Goal: Obtain resource: Download file/media

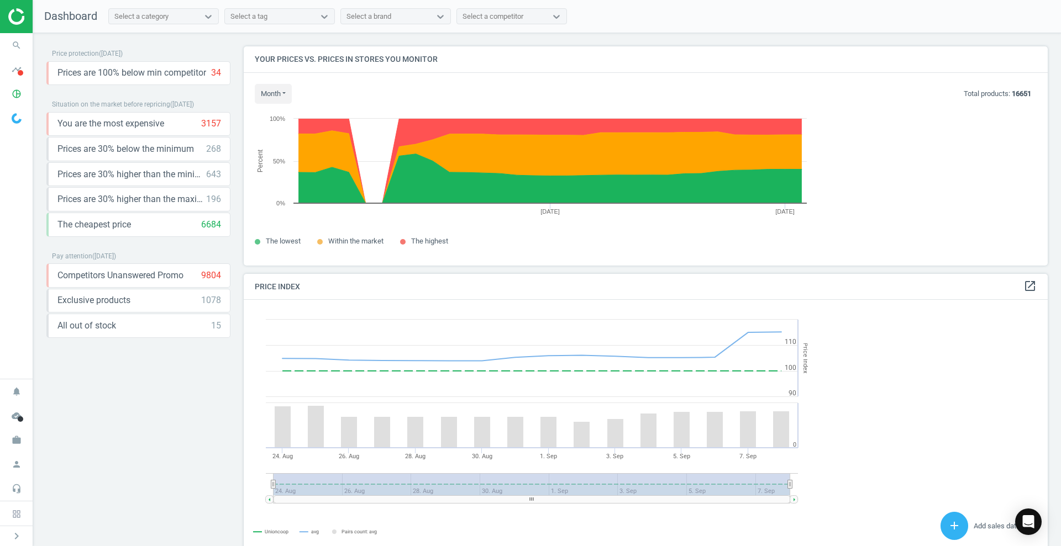
scroll to position [271, 810]
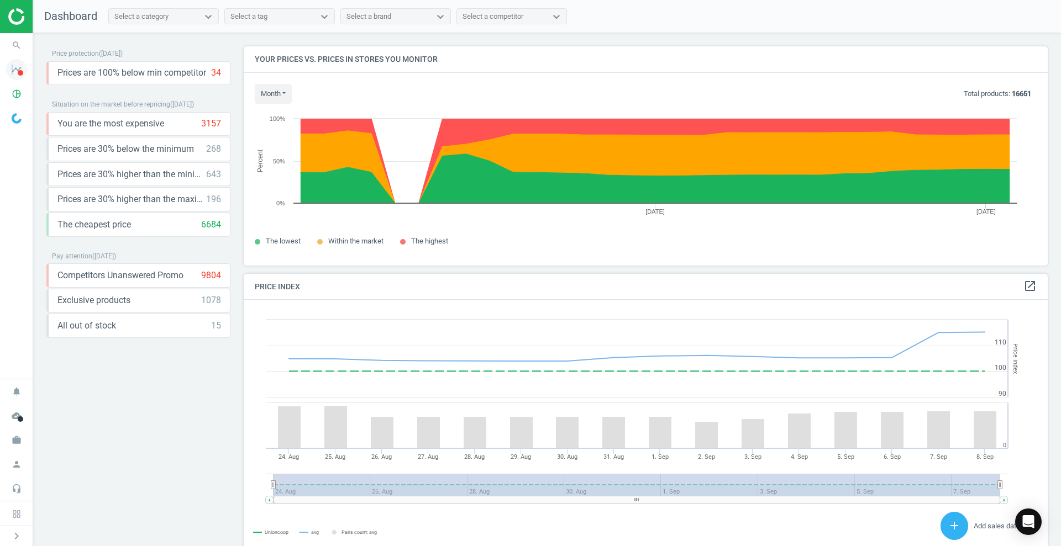
click at [13, 69] on icon "timeline" at bounding box center [16, 69] width 21 height 21
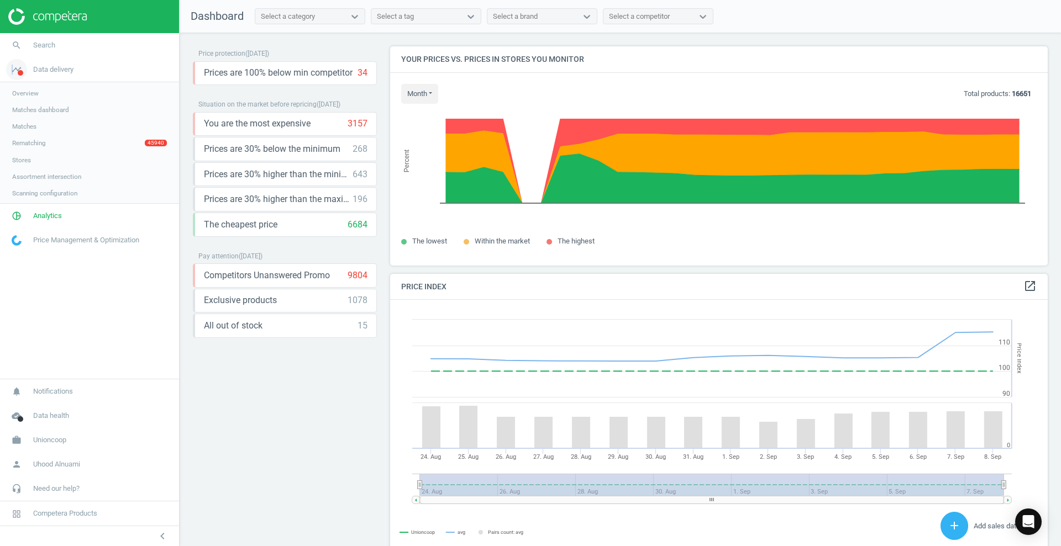
scroll to position [271, 664]
click at [59, 138] on link "Rematching 45940" at bounding box center [89, 143] width 179 height 17
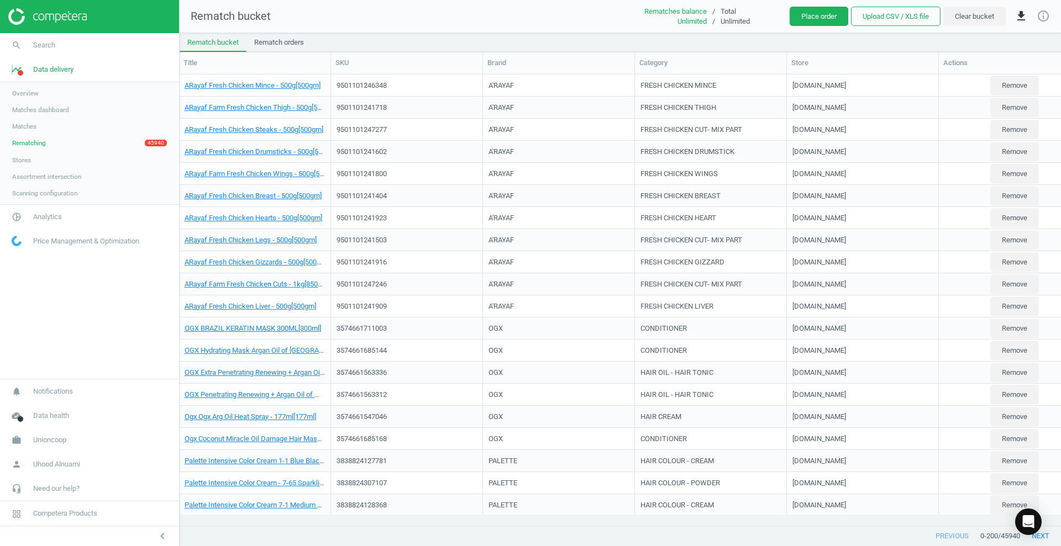
scroll to position [0, 30]
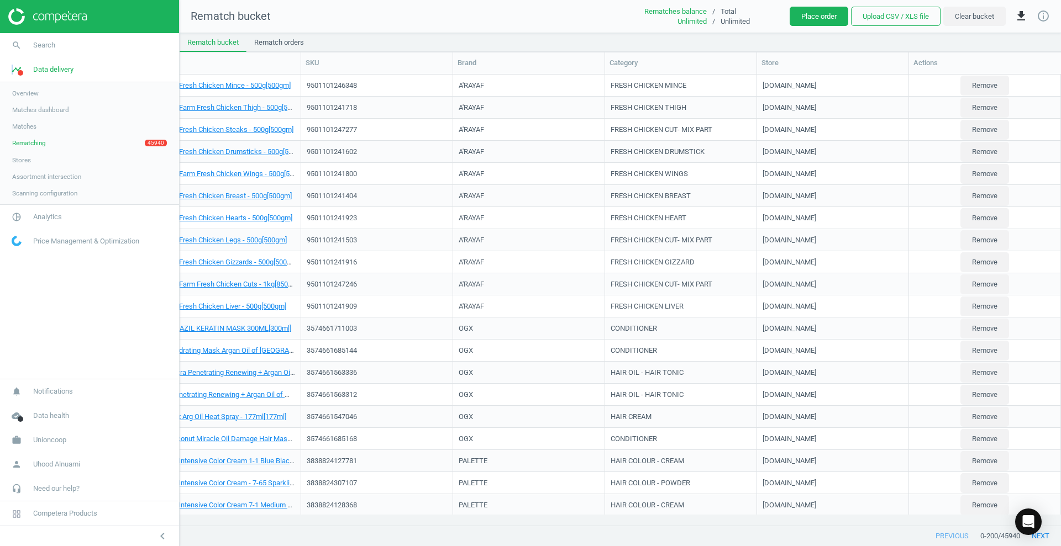
click at [38, 129] on link "Matches" at bounding box center [89, 126] width 179 height 17
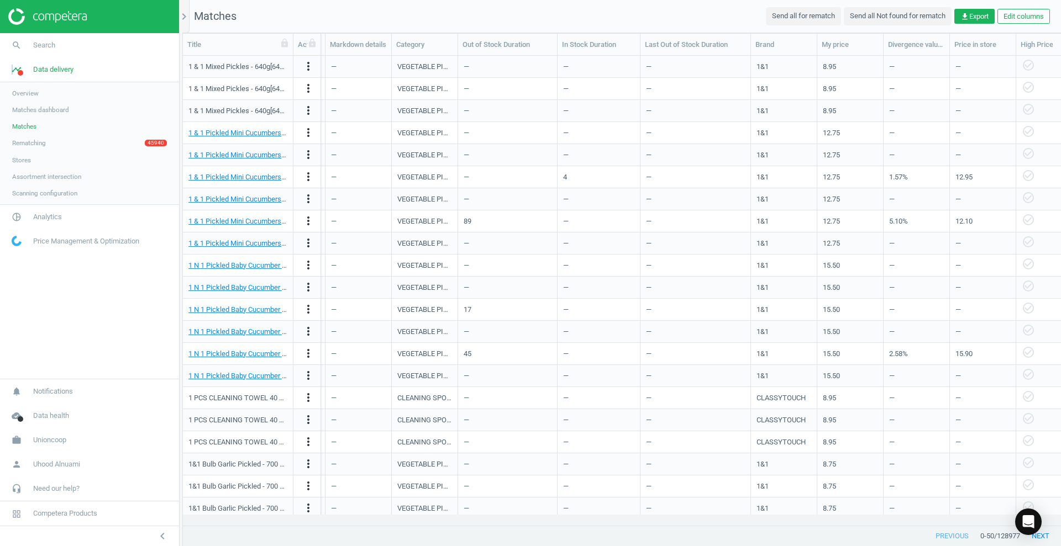
scroll to position [0, 799]
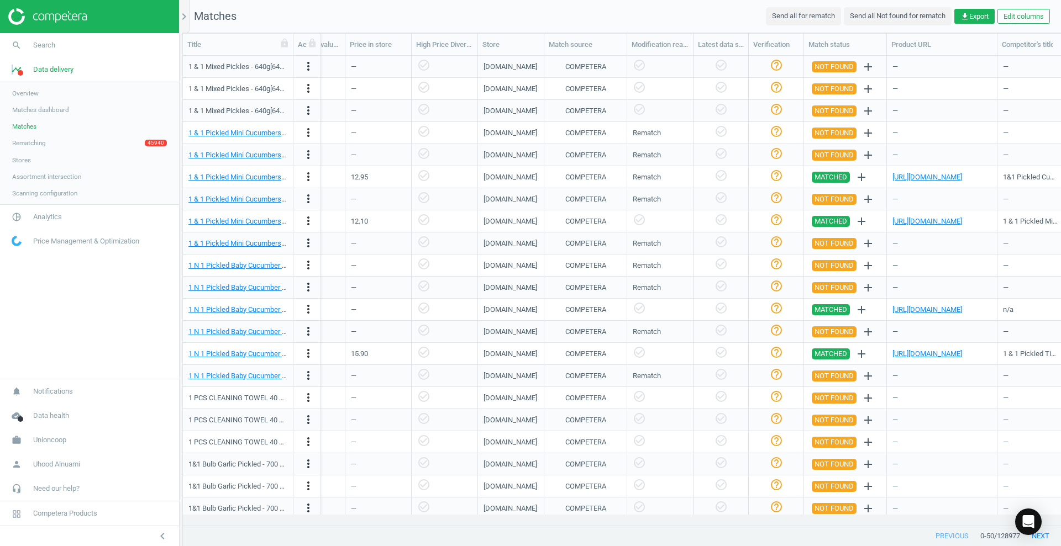
click at [40, 113] on span "Matches dashboard" at bounding box center [40, 110] width 57 height 9
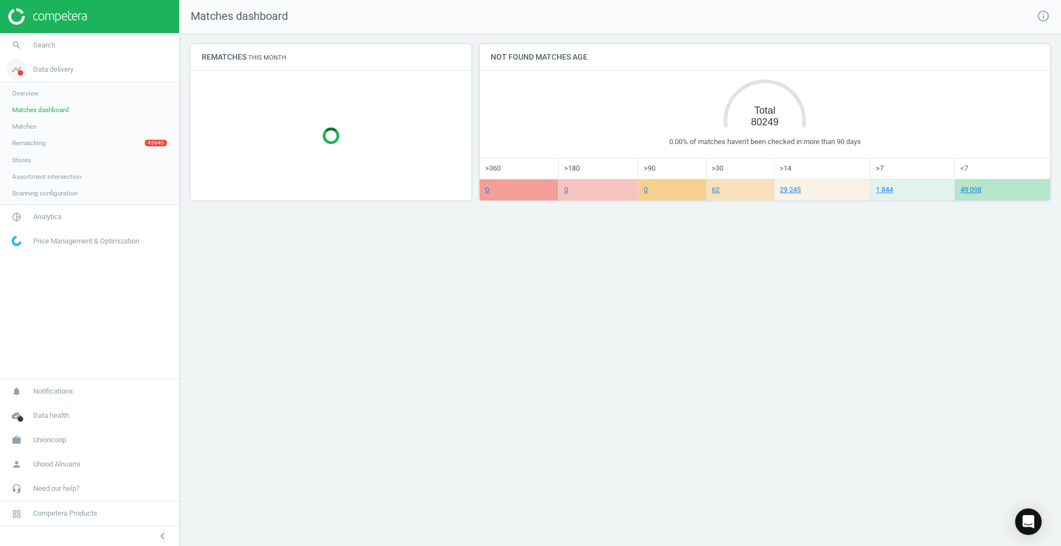
click at [36, 68] on span "Data delivery" at bounding box center [53, 70] width 40 height 10
click at [50, 223] on link "pie_chart_outlined Analytics" at bounding box center [89, 217] width 179 height 24
click at [46, 131] on link "Products" at bounding box center [89, 134] width 179 height 17
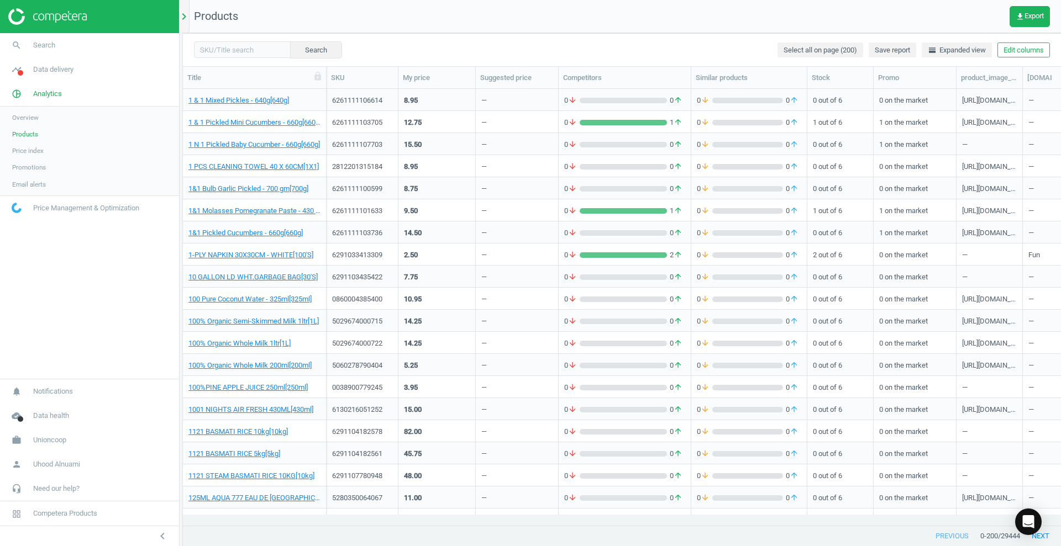
click at [184, 23] on div "chevron_right" at bounding box center [185, 16] width 7 height 33
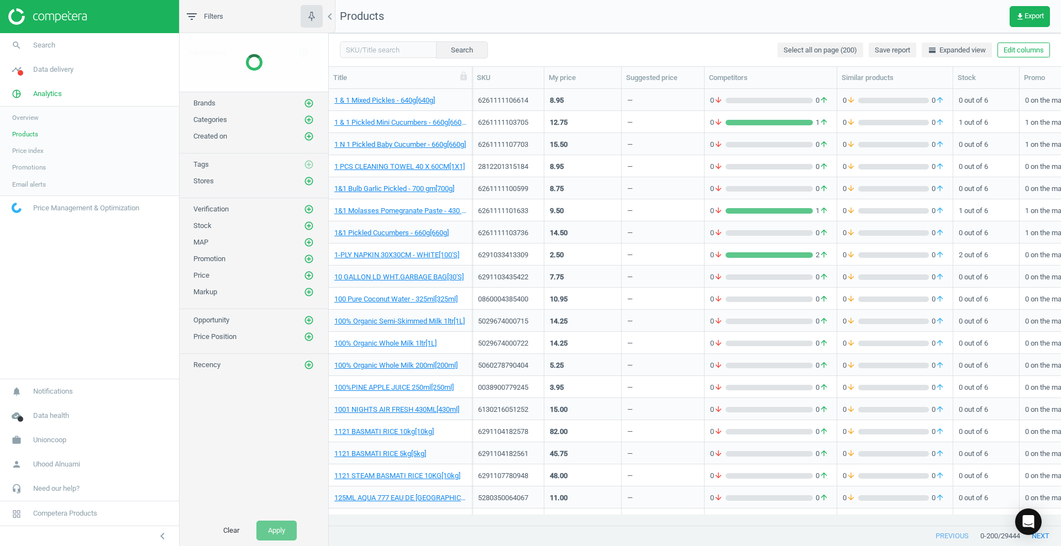
scroll to position [415, 721]
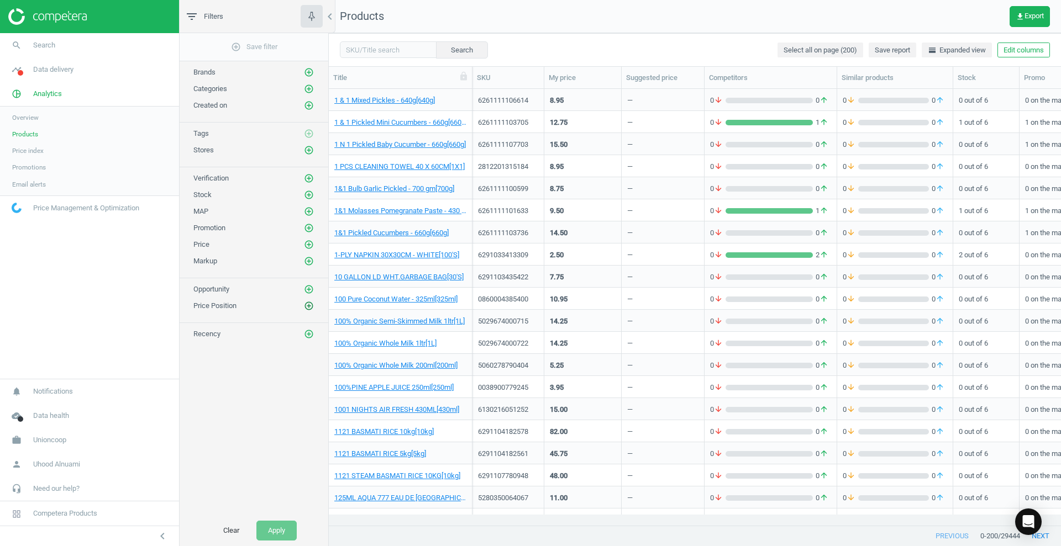
click at [313, 305] on icon "add_circle_outline" at bounding box center [309, 306] width 10 height 10
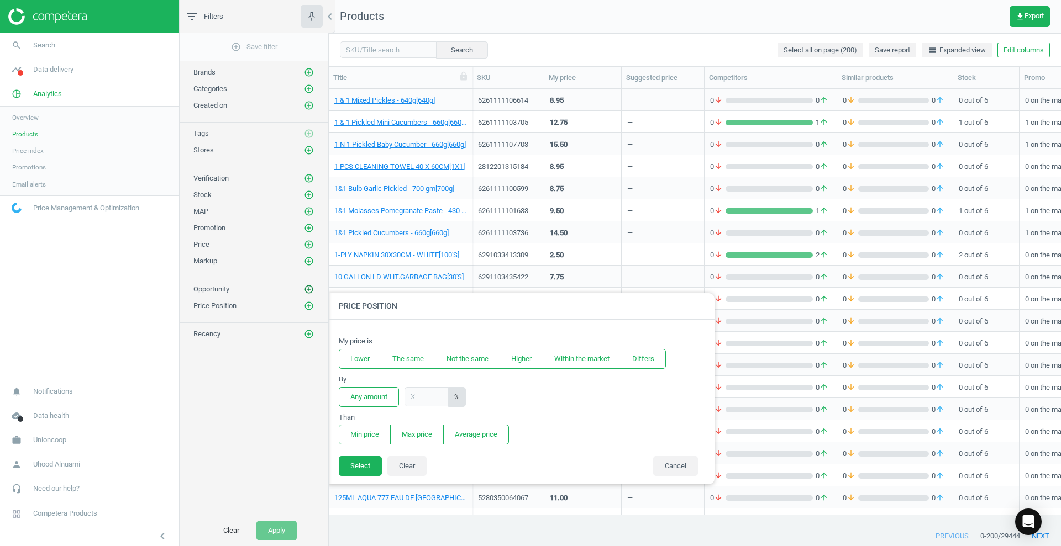
click at [305, 289] on icon "add_circle_outline" at bounding box center [309, 289] width 10 height 10
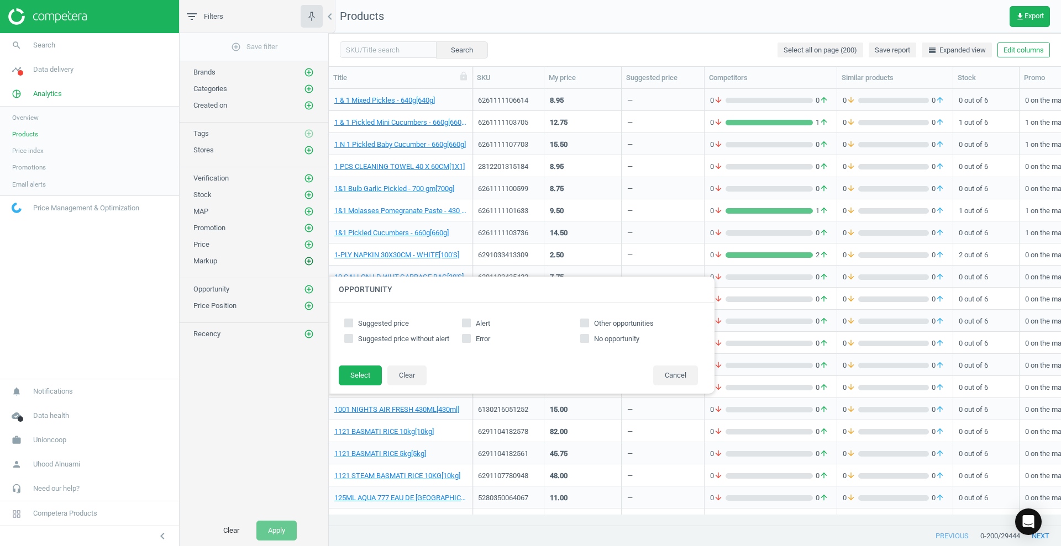
click at [307, 260] on icon "add_circle_outline" at bounding box center [309, 261] width 10 height 10
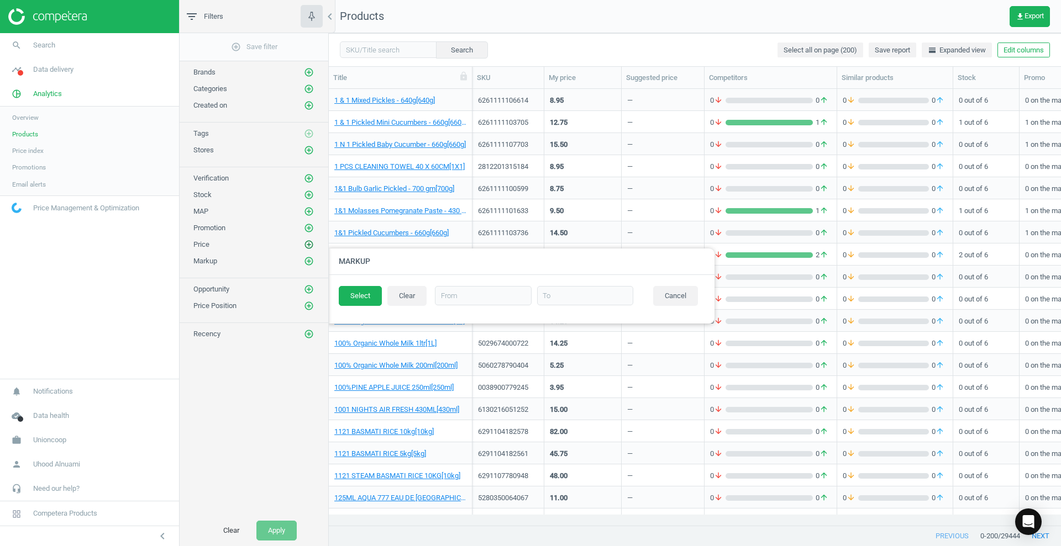
click at [310, 244] on icon "add_circle_outline" at bounding box center [309, 245] width 10 height 10
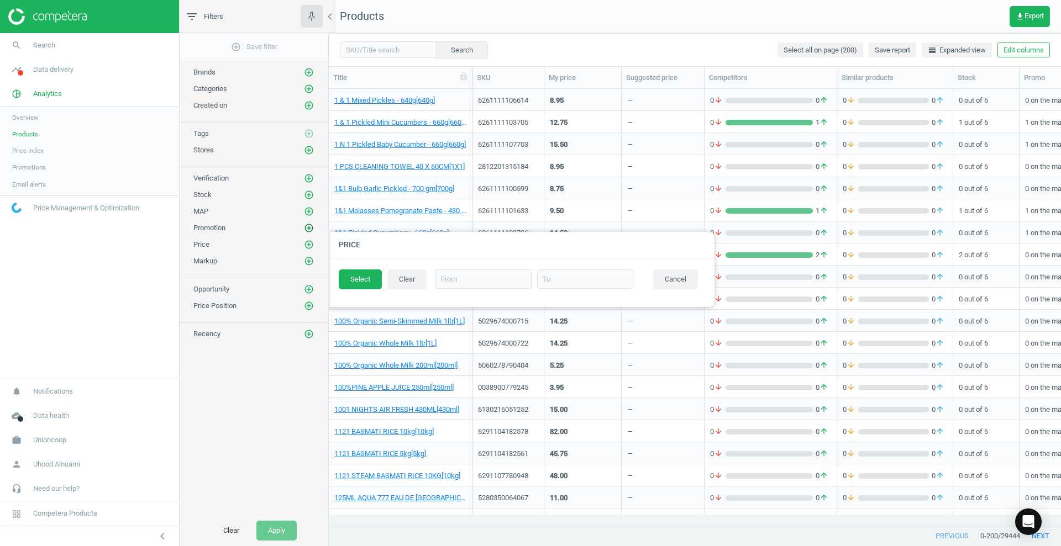
click at [313, 227] on icon "add_circle_outline" at bounding box center [309, 228] width 10 height 10
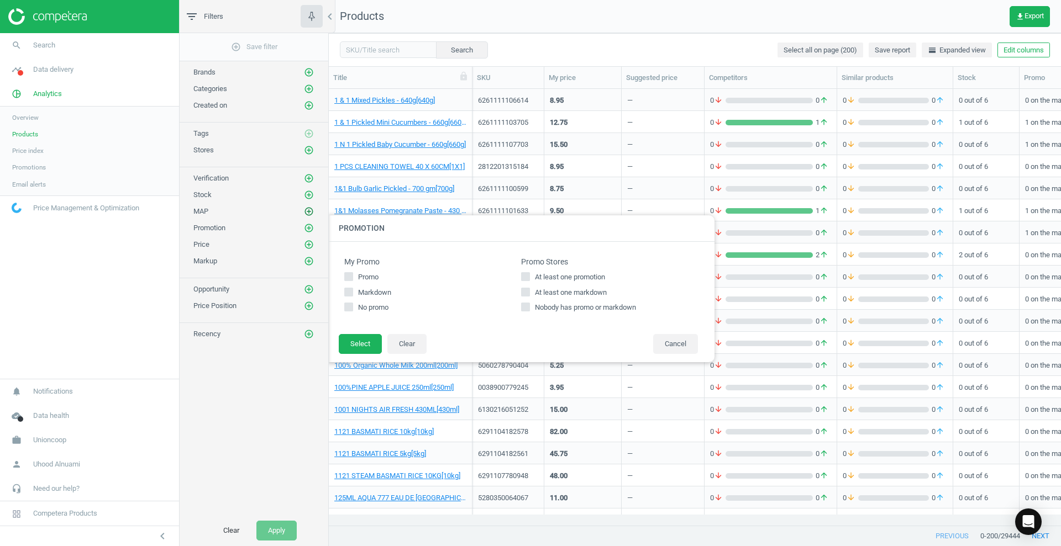
click at [308, 209] on icon "add_circle_outline" at bounding box center [309, 212] width 10 height 10
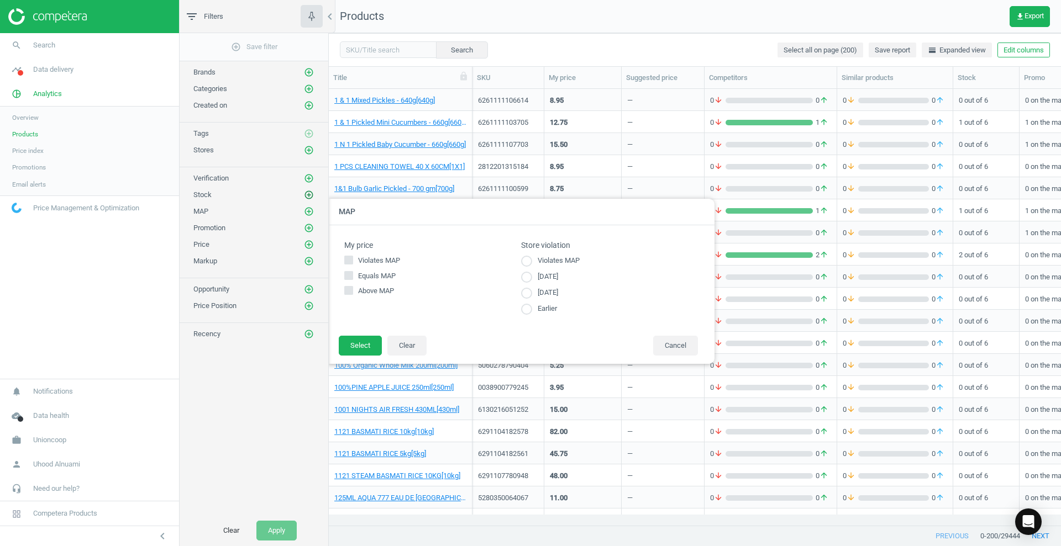
click at [308, 198] on icon "add_circle_outline" at bounding box center [309, 195] width 10 height 10
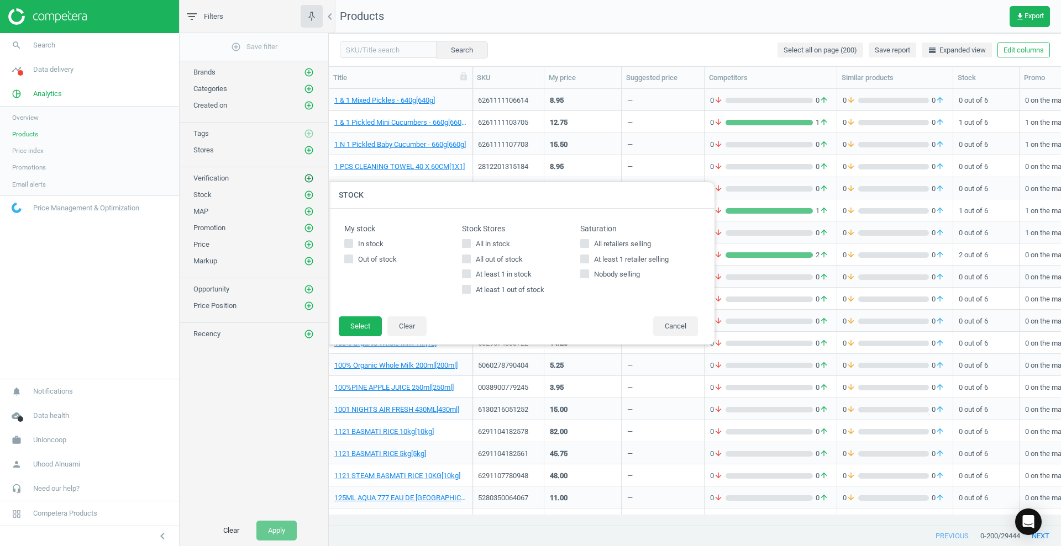
click at [310, 179] on icon "add_circle_outline" at bounding box center [309, 178] width 10 height 10
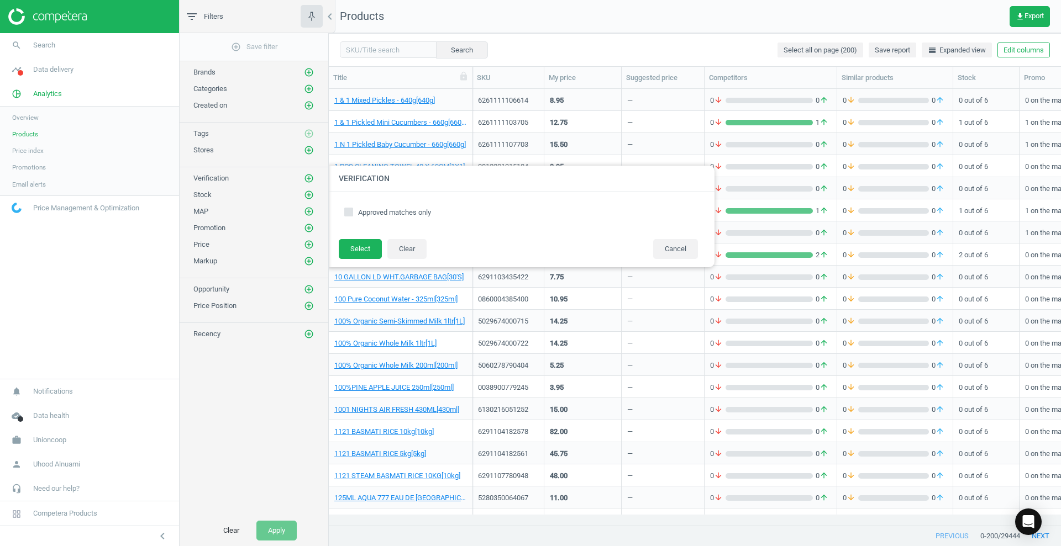
click at [352, 212] on input "Approved matches only" at bounding box center [348, 211] width 7 height 7
checkbox input "true"
click at [356, 254] on button "Select" at bounding box center [360, 249] width 43 height 20
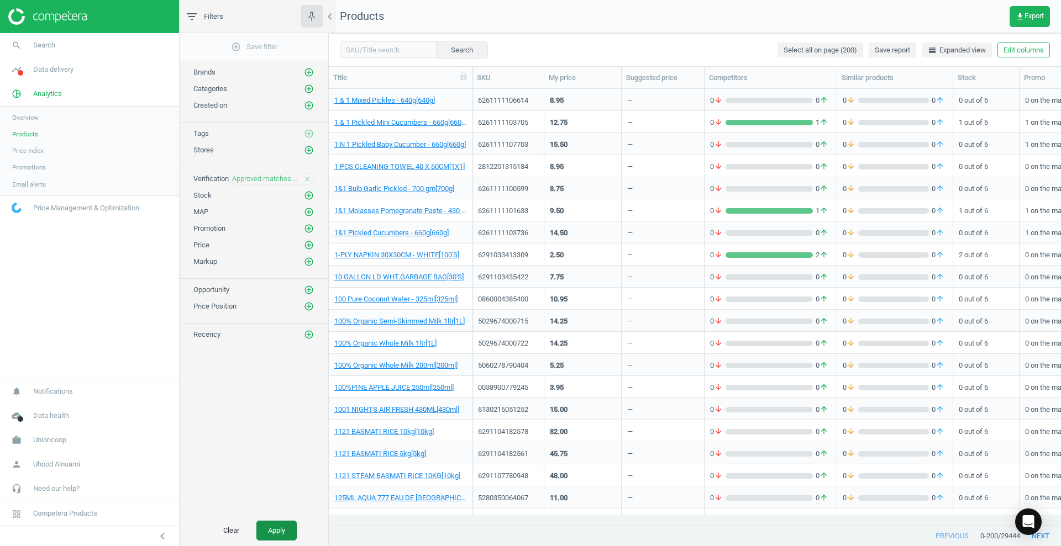
click at [280, 436] on button "Apply" at bounding box center [276, 531] width 40 height 20
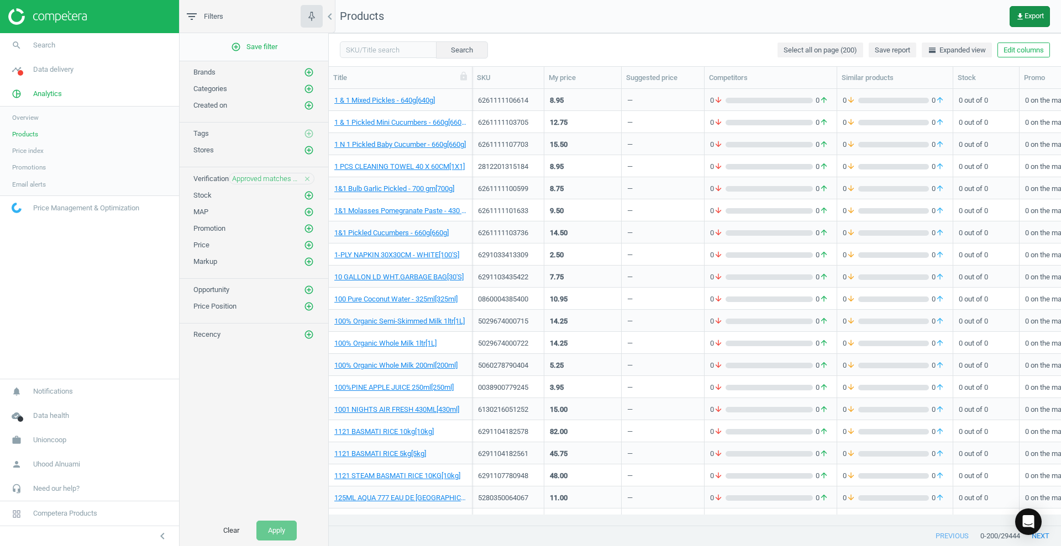
click at [848, 15] on span "get_app Export" at bounding box center [1029, 16] width 28 height 9
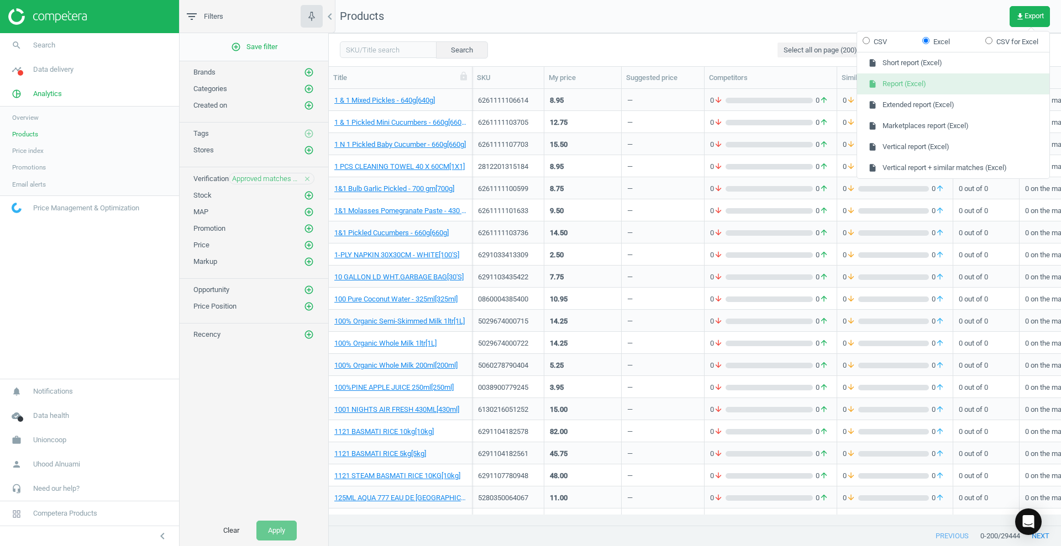
click at [848, 86] on button "insert_drive_file Report (Excel)" at bounding box center [953, 83] width 192 height 21
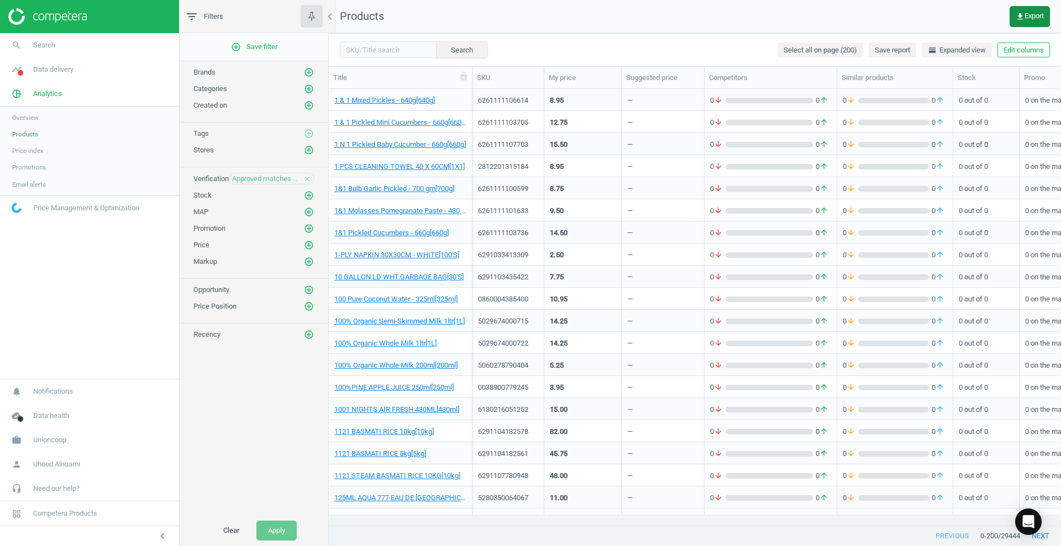
click at [848, 14] on span "get_app Export" at bounding box center [1029, 16] width 28 height 9
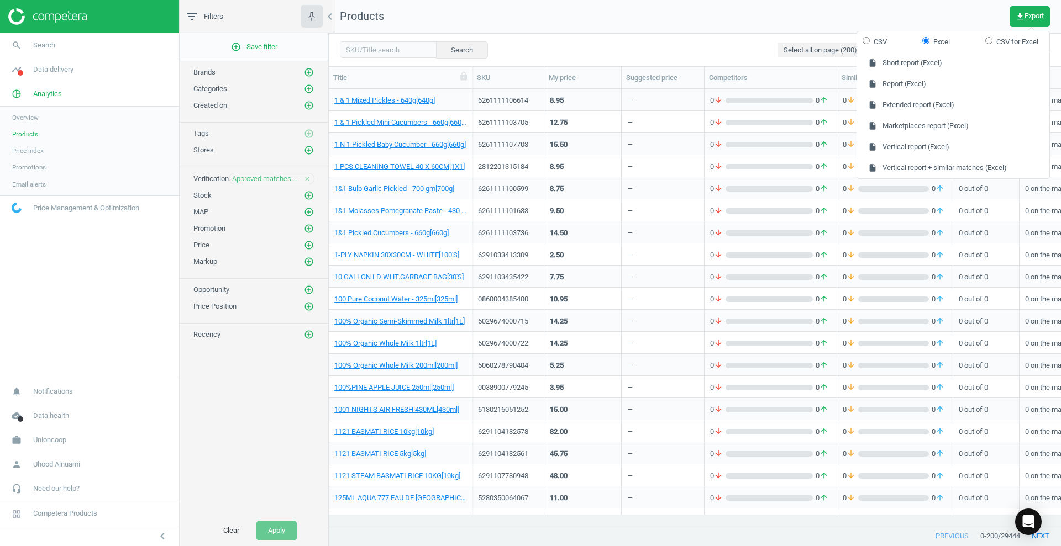
click at [790, 436] on div "0 arrow_downward 0 arrow_upward" at bounding box center [770, 519] width 121 height 19
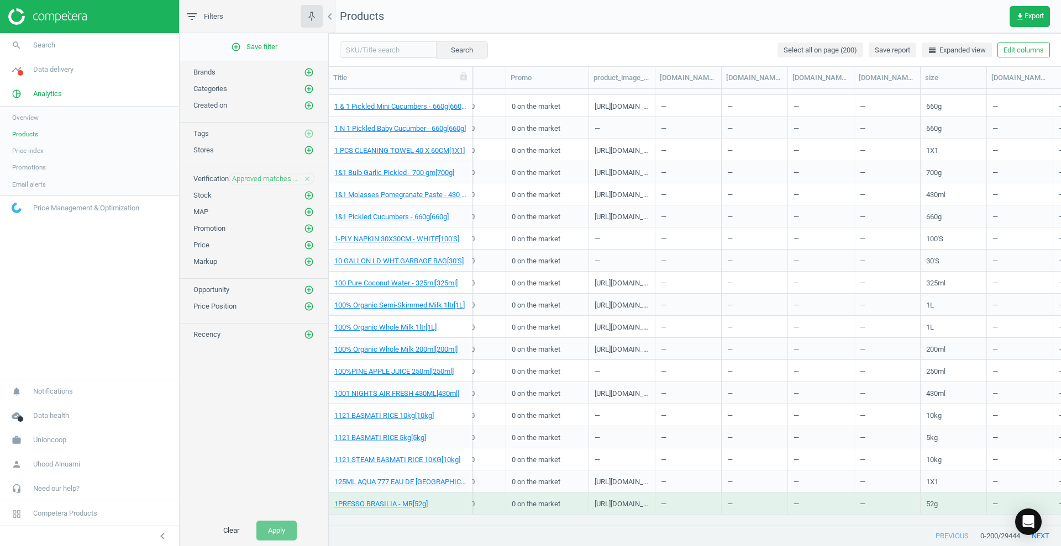
scroll to position [0, 513]
click at [685, 436] on div "previous 0 - 200 / 29444 next" at bounding box center [695, 536] width 732 height 20
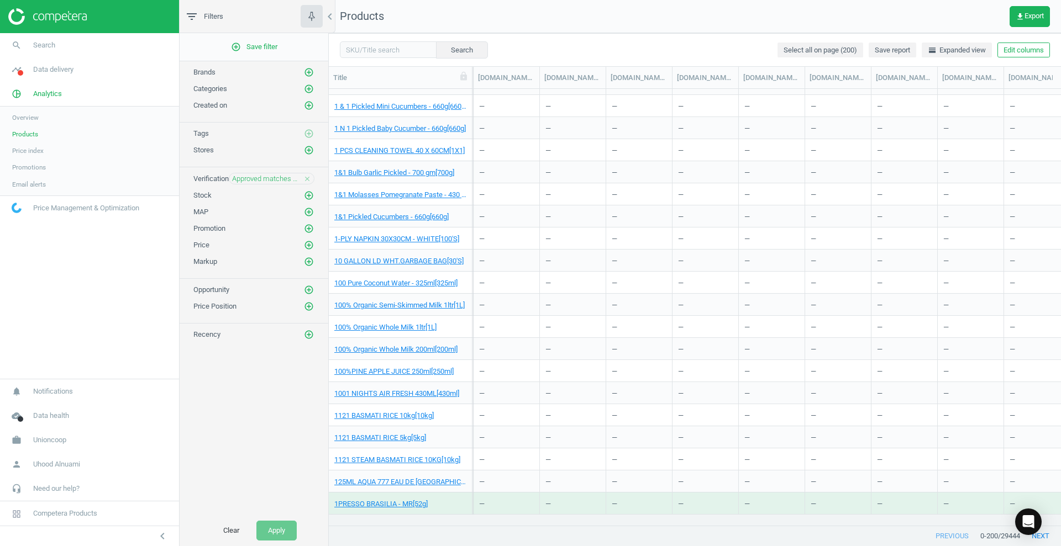
scroll to position [0, 1539]
click at [43, 20] on img at bounding box center [47, 16] width 78 height 17
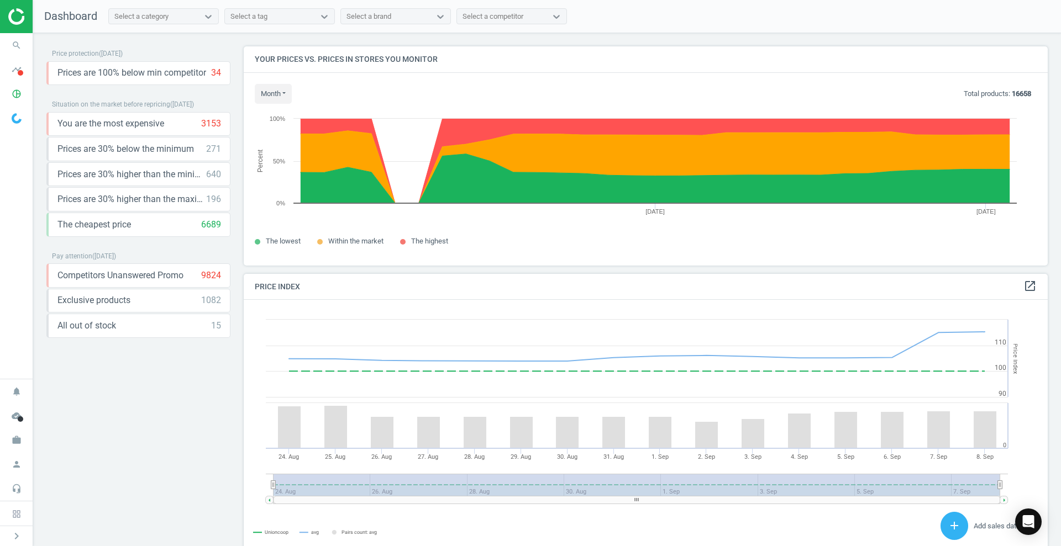
scroll to position [240, 815]
click at [212, 151] on button "keyboard_arrow_down" at bounding box center [219, 149] width 22 height 23
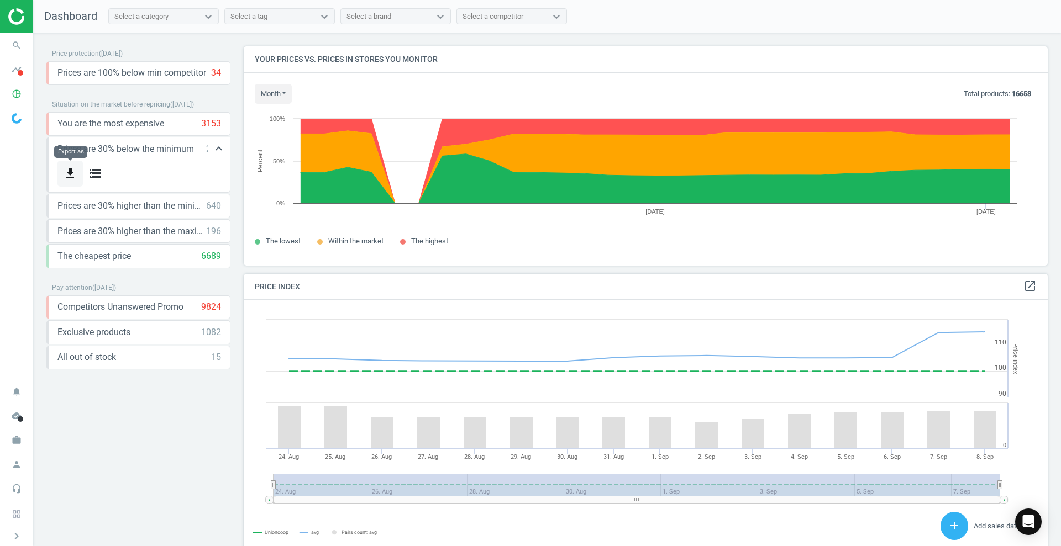
click at [71, 172] on icon "get_app" at bounding box center [70, 173] width 13 height 13
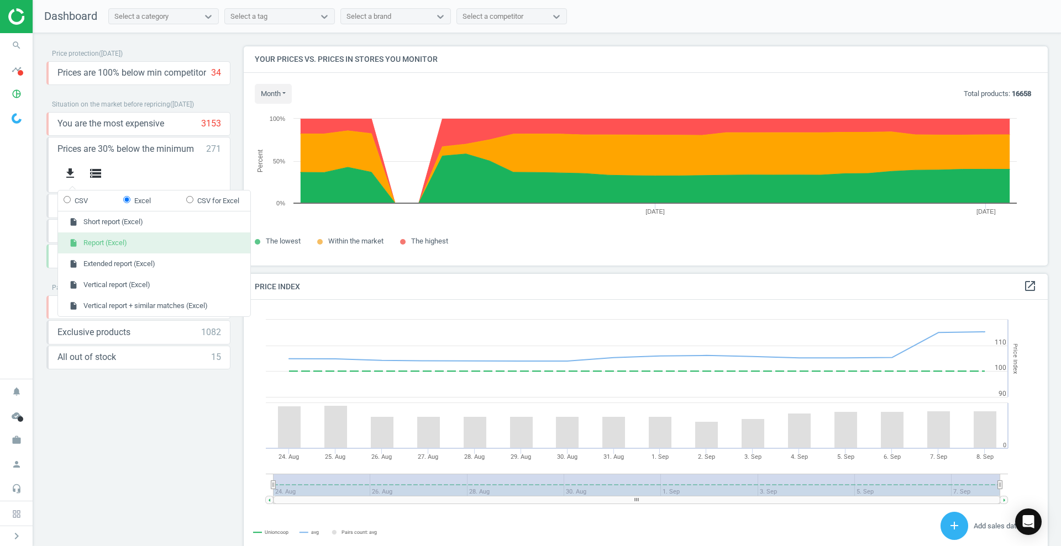
click at [101, 243] on button "insert_drive_file Report (Excel)" at bounding box center [154, 243] width 192 height 21
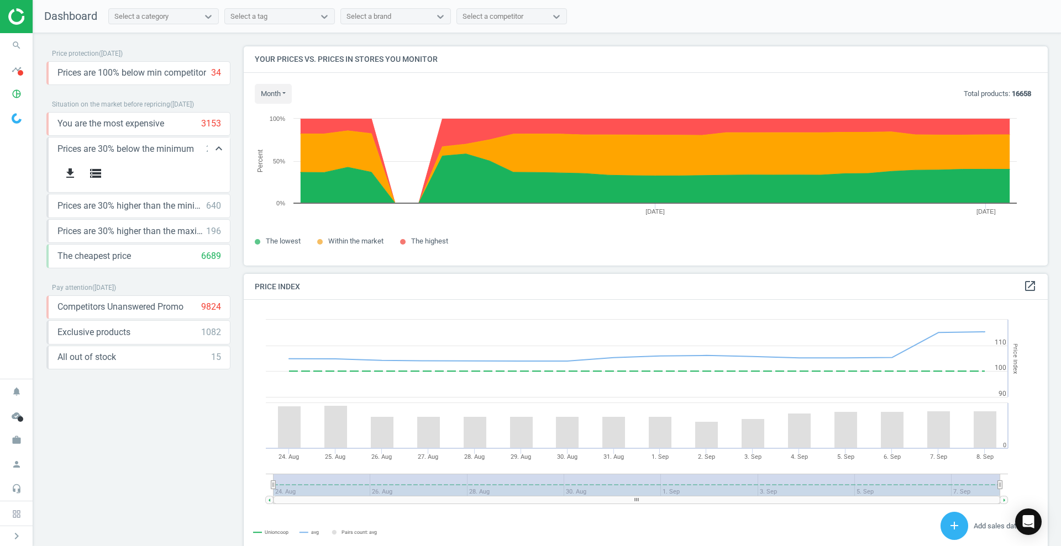
click at [126, 147] on span "Prices are 30% below the minimum" at bounding box center [125, 149] width 136 height 12
copy span "Prices are 30% below the minimum"
